Goal: Task Accomplishment & Management: Use online tool/utility

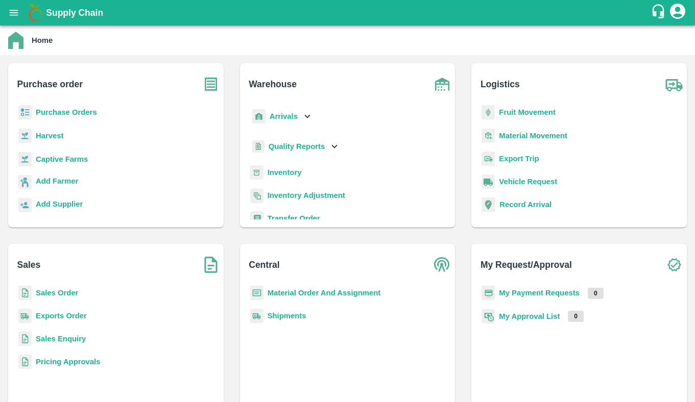
click at [75, 161] on b "Captive Farms" at bounding box center [62, 159] width 52 height 8
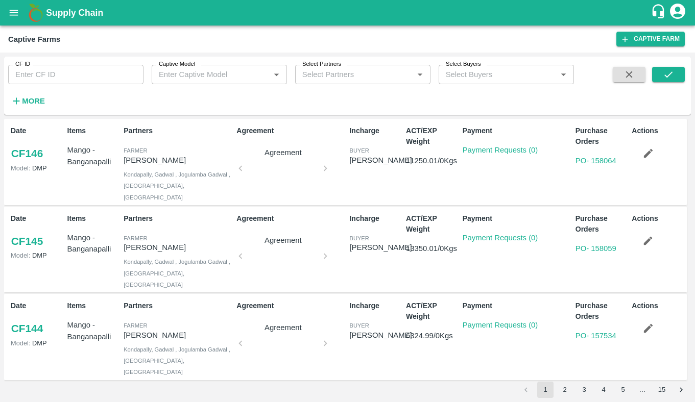
click at [219, 81] on div "Captive Model   *" at bounding box center [219, 74] width 135 height 19
click at [232, 104] on div "Own Captive" at bounding box center [219, 97] width 135 height 17
click at [668, 73] on icon "submit" at bounding box center [667, 74] width 11 height 11
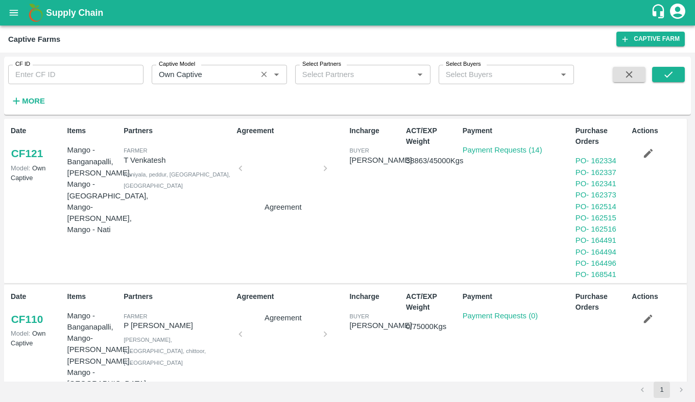
click at [233, 82] on div "Captive Model   *" at bounding box center [219, 74] width 135 height 19
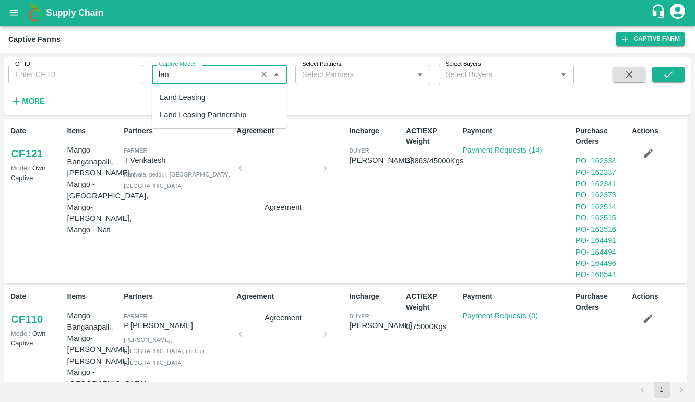
click at [221, 99] on div "Land Leasing" at bounding box center [219, 97] width 135 height 17
type input "Land Leasing"
click at [671, 76] on icon "submit" at bounding box center [667, 74] width 11 height 11
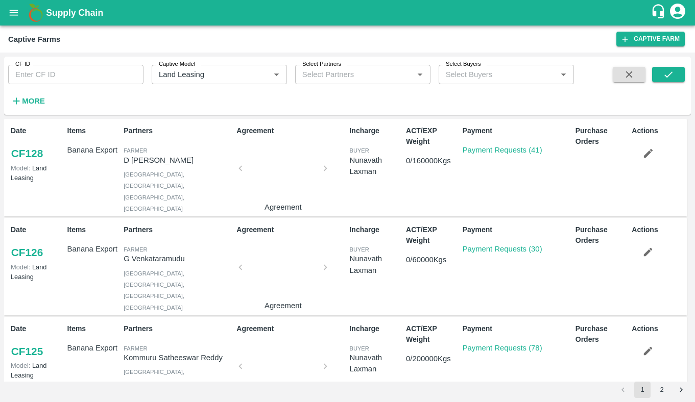
click at [31, 153] on link "CF 128" at bounding box center [27, 153] width 33 height 18
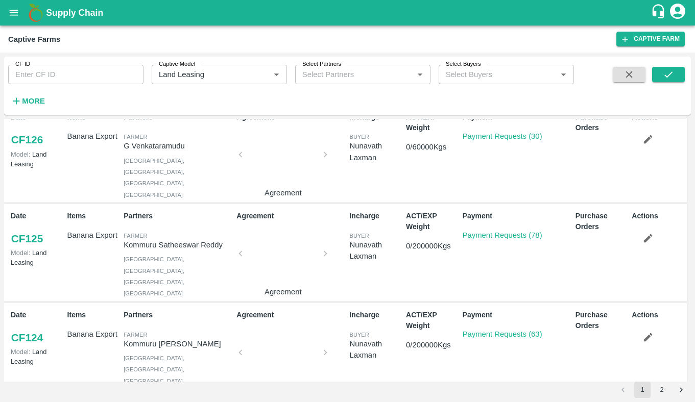
scroll to position [199, 0]
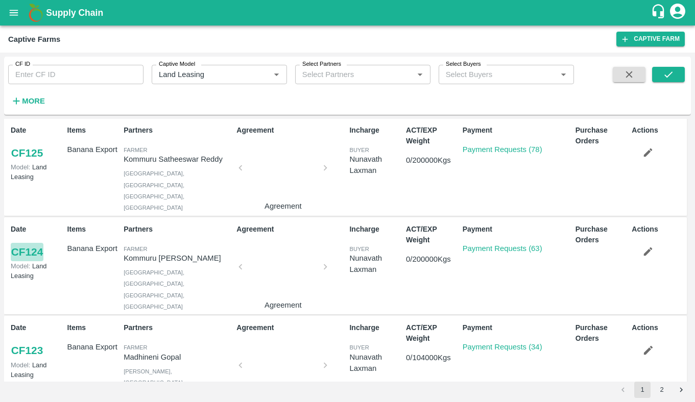
click at [28, 252] on link "CF 124" at bounding box center [27, 252] width 33 height 18
click at [33, 345] on link "CF 123" at bounding box center [27, 350] width 33 height 18
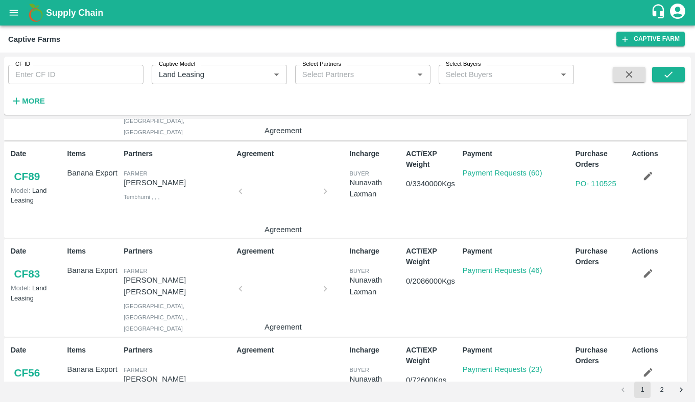
scroll to position [722, 0]
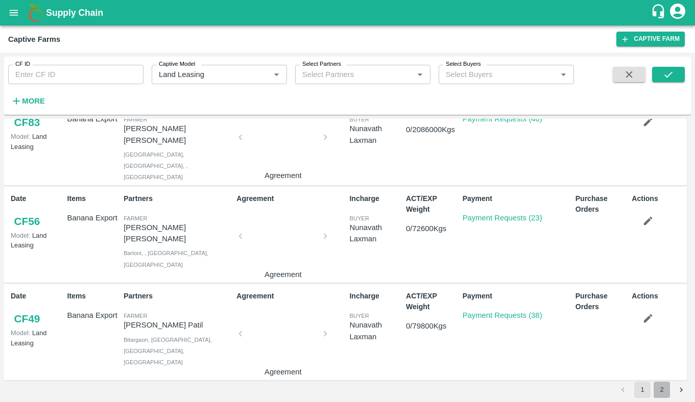
click at [660, 391] on button "2" at bounding box center [661, 390] width 16 height 16
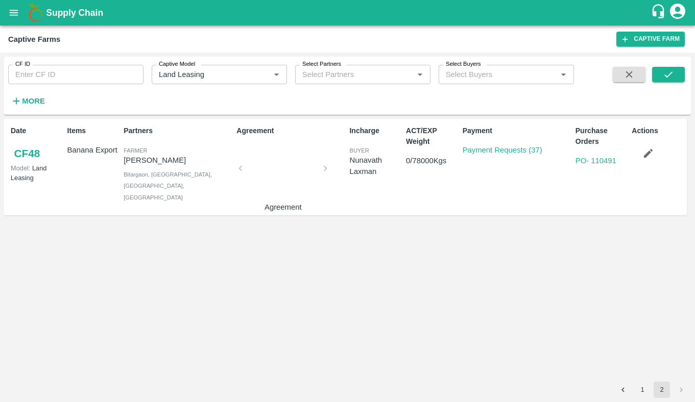
click at [31, 156] on link "CF 48" at bounding box center [27, 153] width 33 height 18
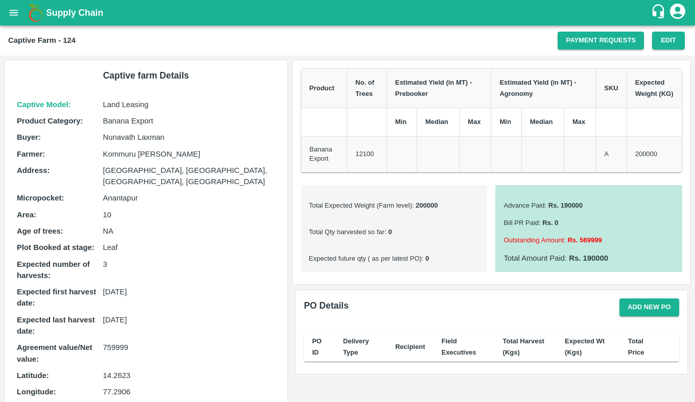
scroll to position [197, 0]
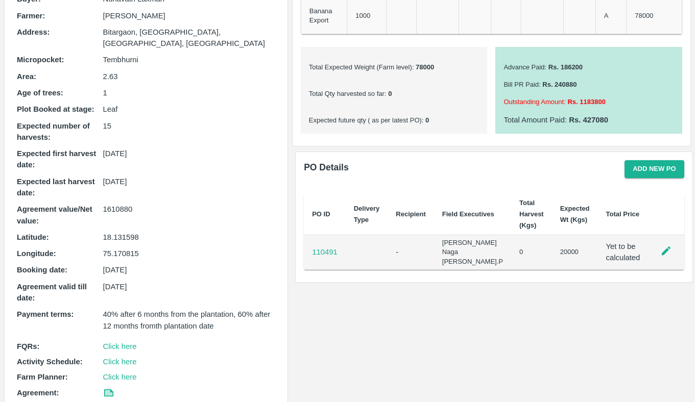
scroll to position [174, 0]
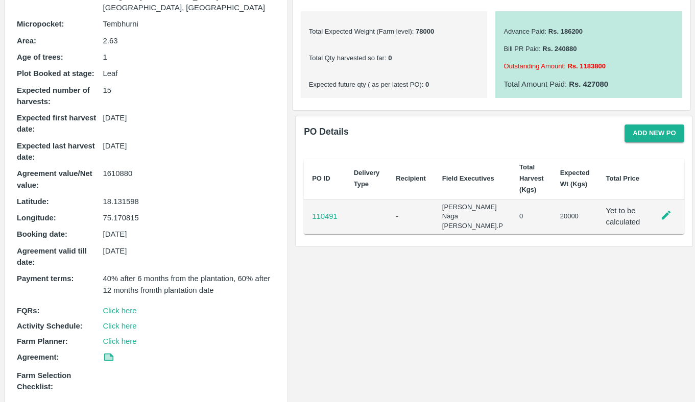
click at [332, 217] on p "110491" at bounding box center [325, 216] width 26 height 11
click at [646, 130] on button "Add new PO" at bounding box center [654, 134] width 60 height 18
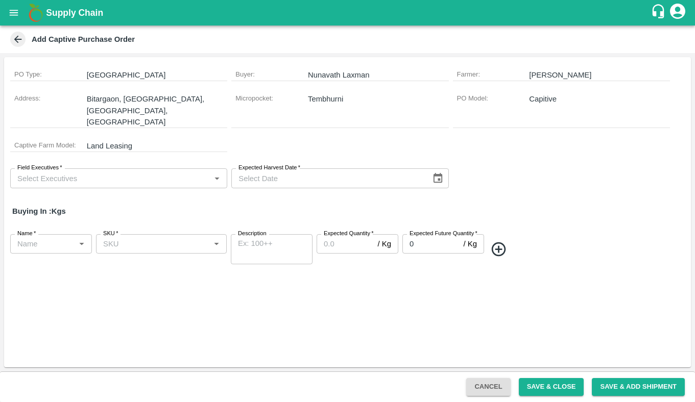
click at [9, 47] on div "Add Captive Purchase Order" at bounding box center [347, 40] width 695 height 28
click at [15, 39] on icon at bounding box center [18, 40] width 8 height 8
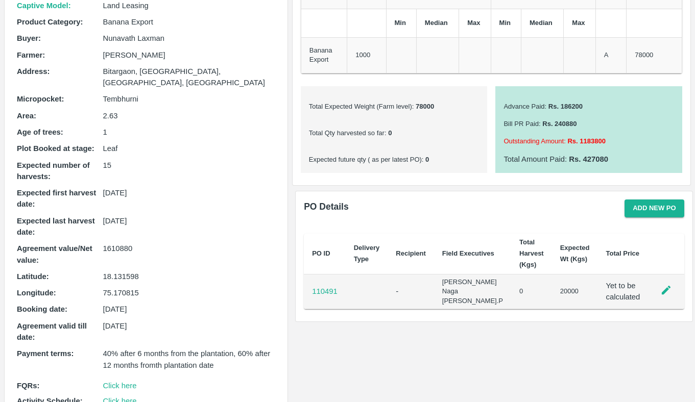
scroll to position [174, 0]
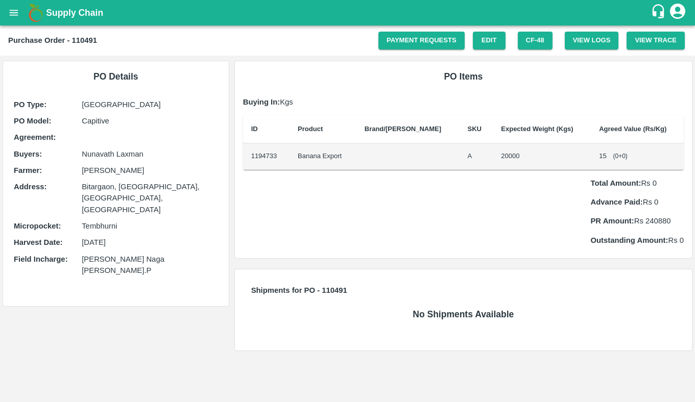
click at [93, 124] on p "Capitive" at bounding box center [150, 120] width 136 height 11
